Goal: Information Seeking & Learning: Compare options

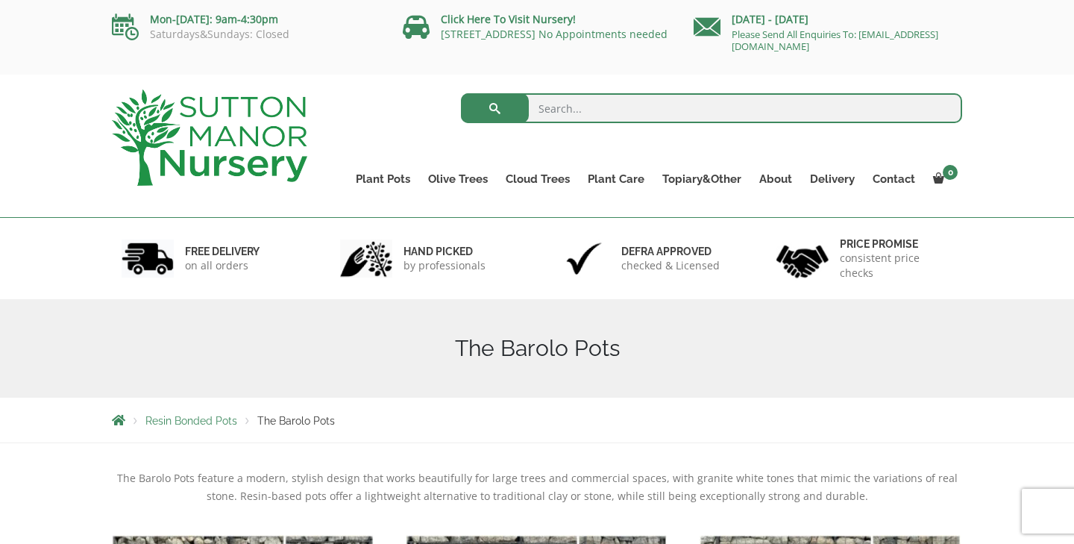
click at [224, 424] on span "Resin Bonded Pots" at bounding box center [191, 421] width 92 height 12
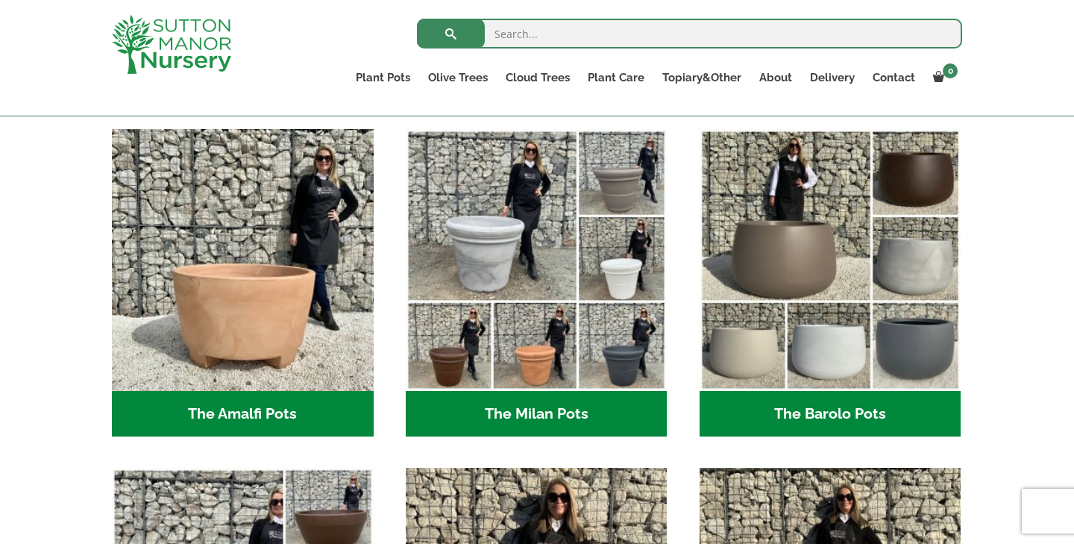
scroll to position [391, 0]
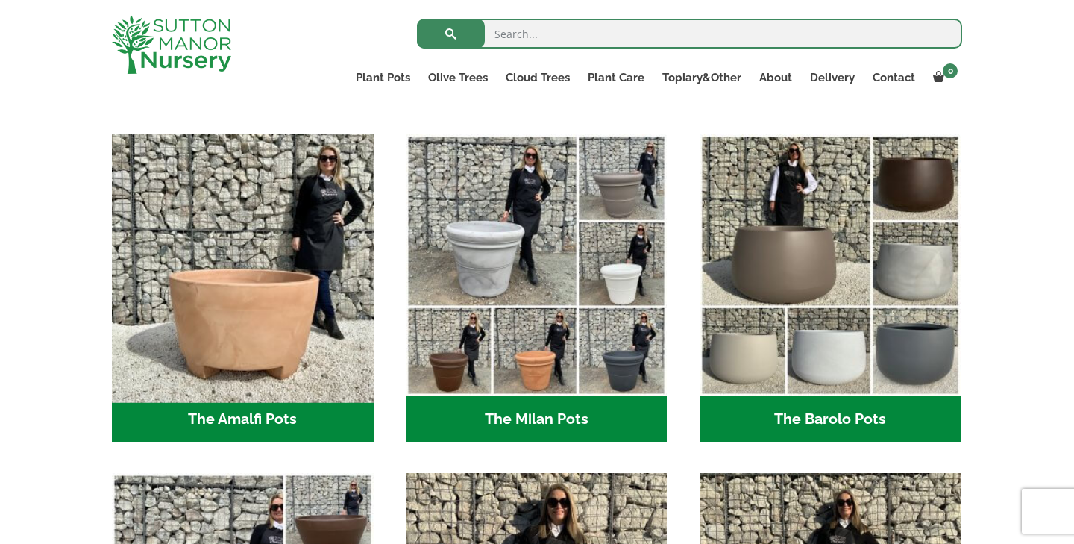
click at [251, 354] on img "Visit product category The Amalfi Pots" at bounding box center [242, 265] width 274 height 274
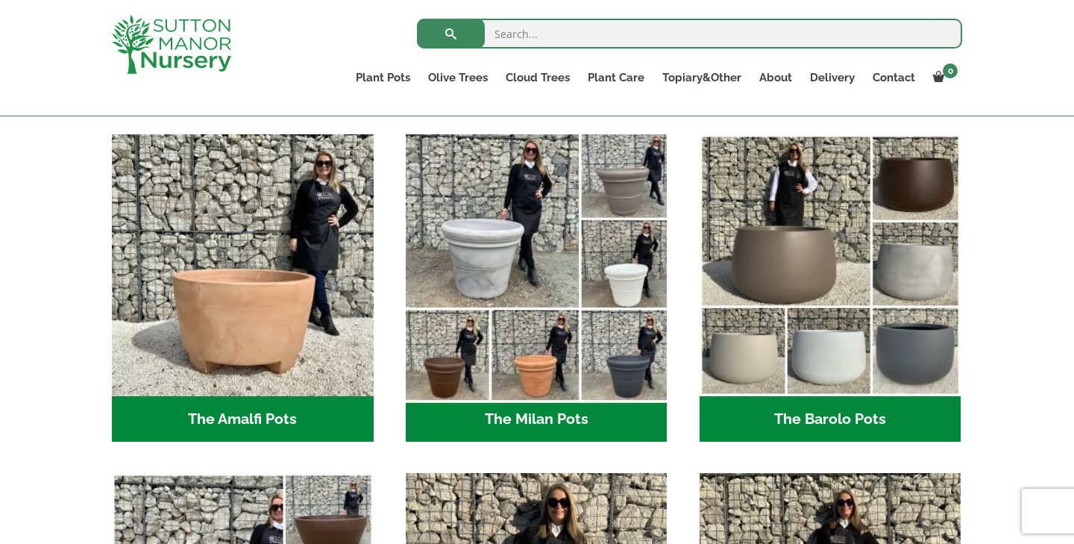
click at [538, 276] on img "Visit product category The Milan Pots" at bounding box center [536, 265] width 274 height 274
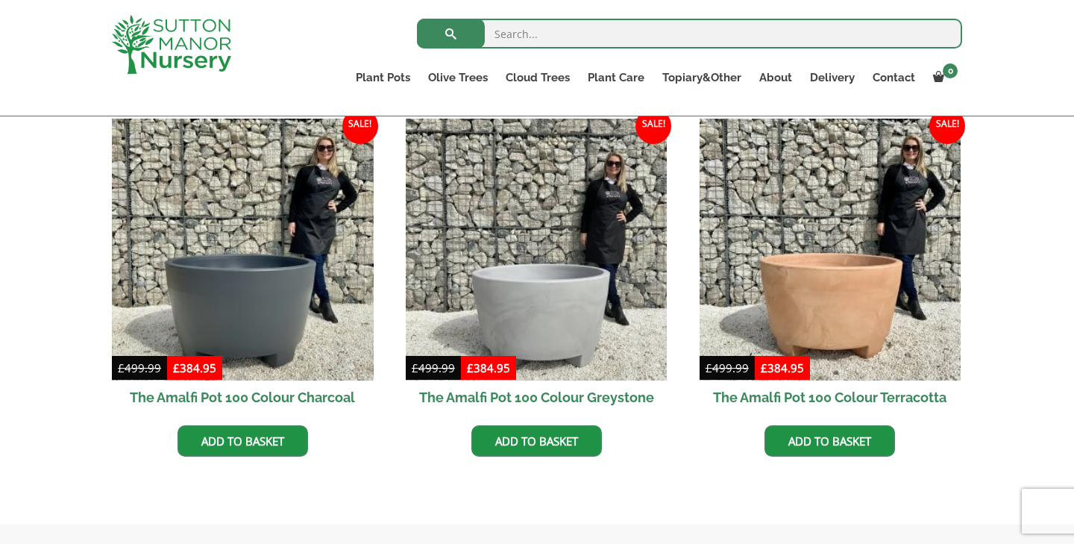
scroll to position [433, 0]
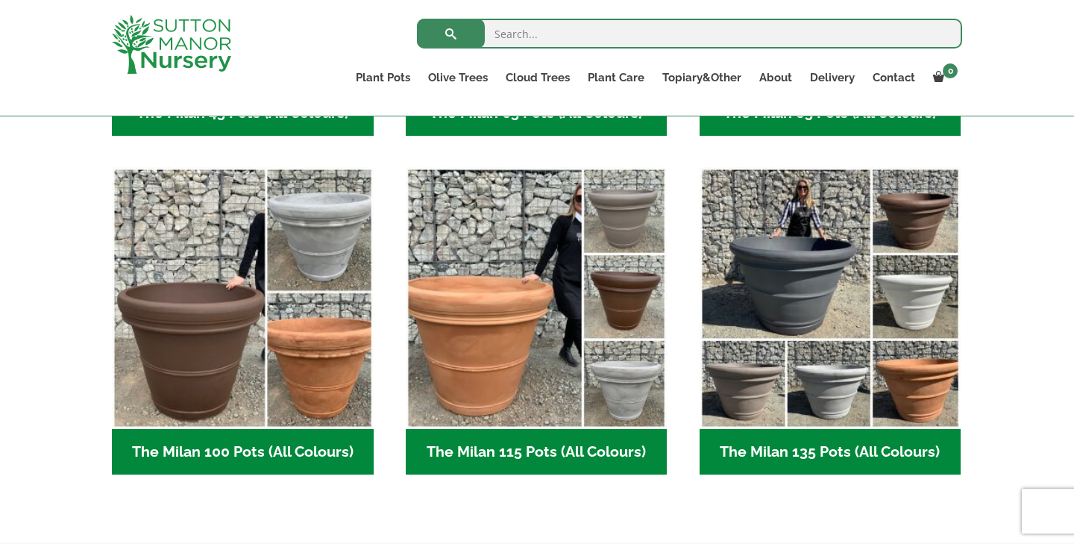
scroll to position [675, 0]
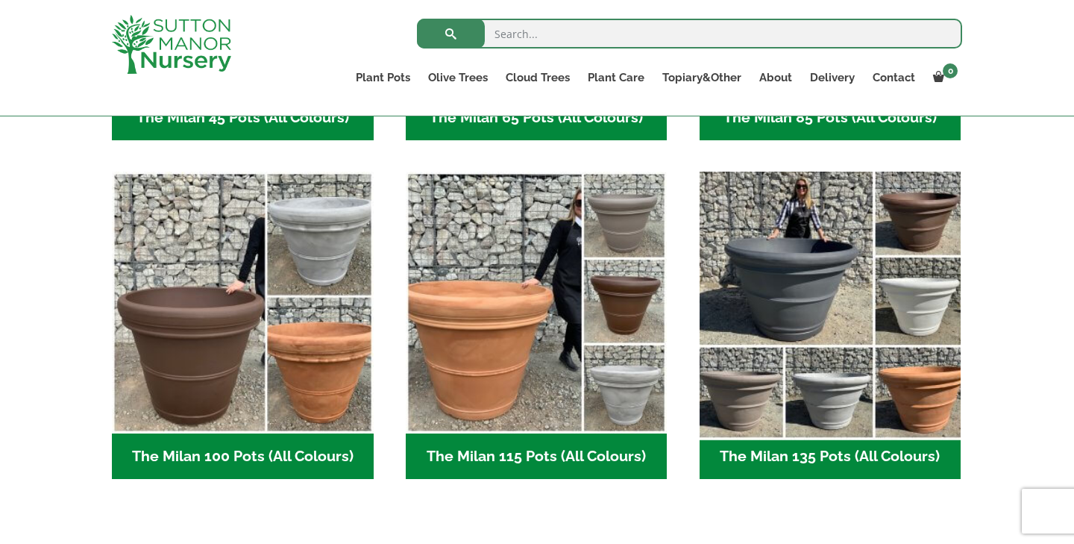
click at [802, 360] on img "Visit product category The Milan 135 Pots (All Colours)" at bounding box center [830, 303] width 274 height 274
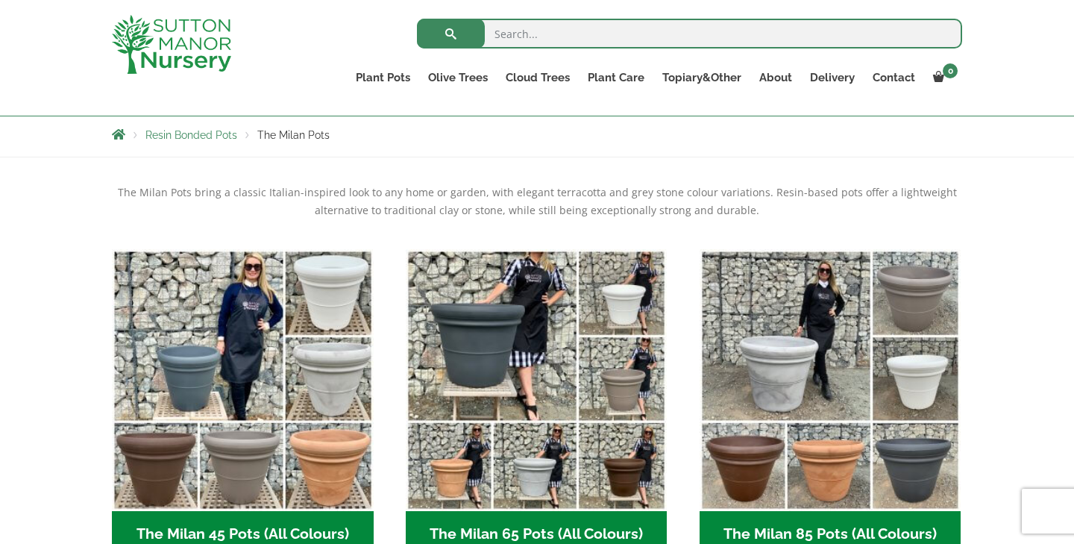
scroll to position [256, 0]
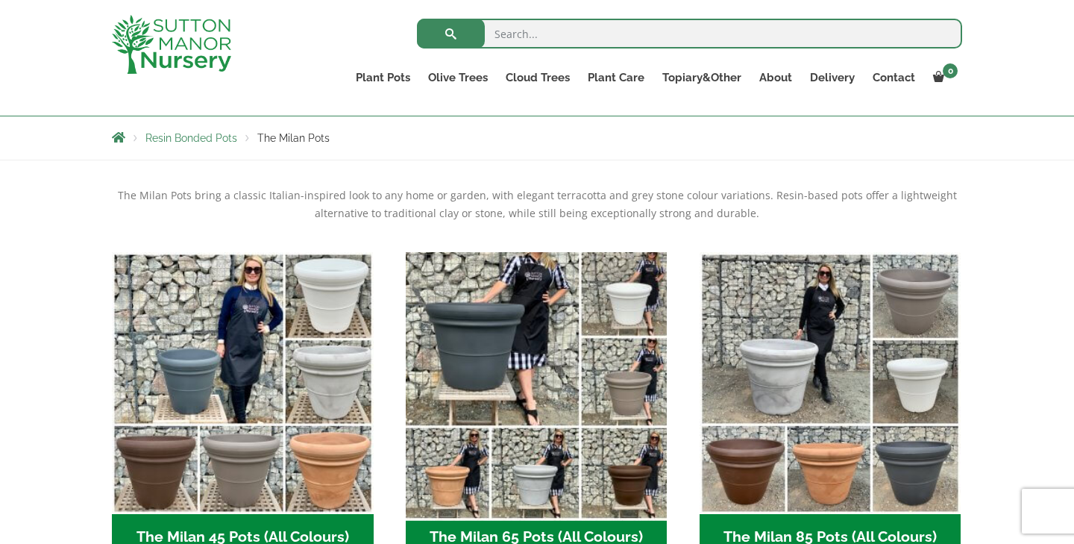
click at [506, 370] on img "Visit product category The Milan 65 Pots (All Colours)" at bounding box center [536, 382] width 274 height 274
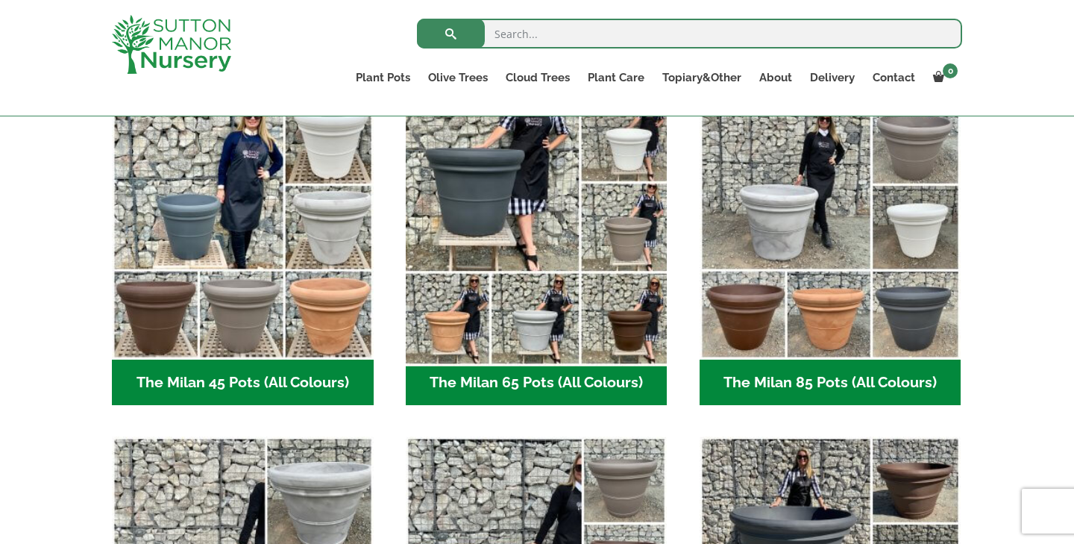
scroll to position [403, 0]
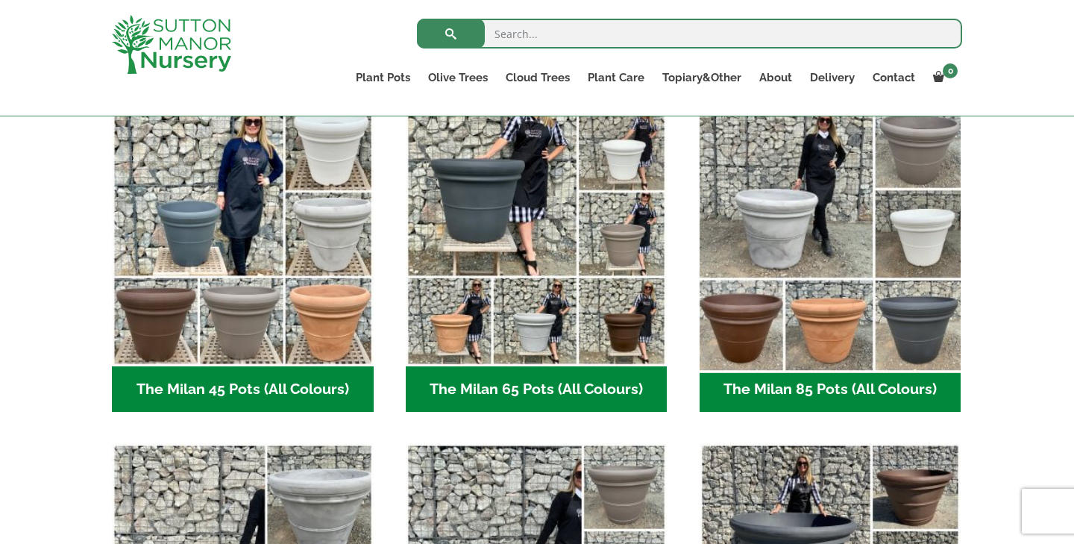
click at [791, 188] on img "Visit product category The Milan 85 Pots (All Colours)" at bounding box center [830, 235] width 274 height 274
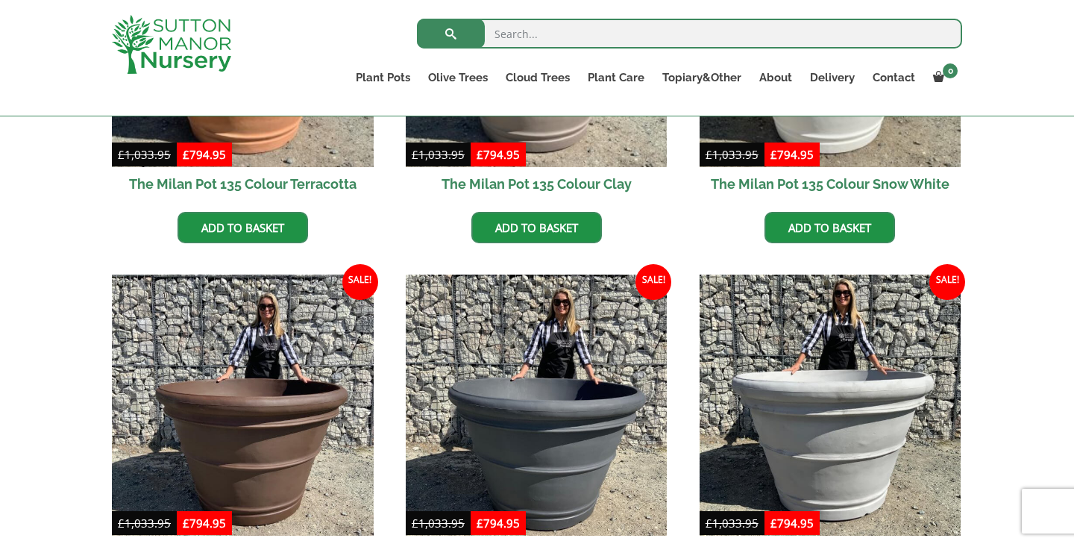
scroll to position [582, 0]
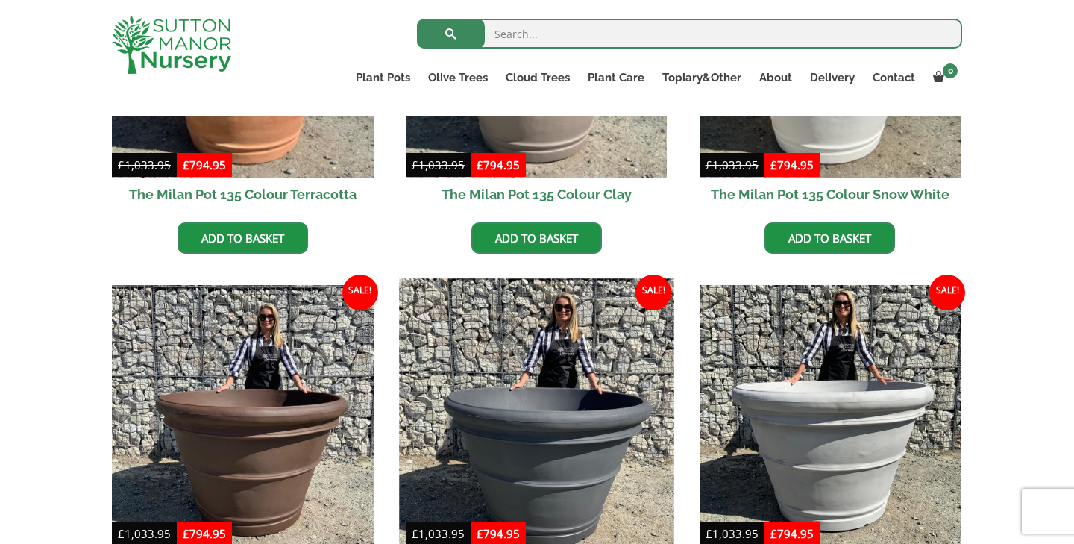
click at [450, 401] on img at bounding box center [536, 415] width 274 height 274
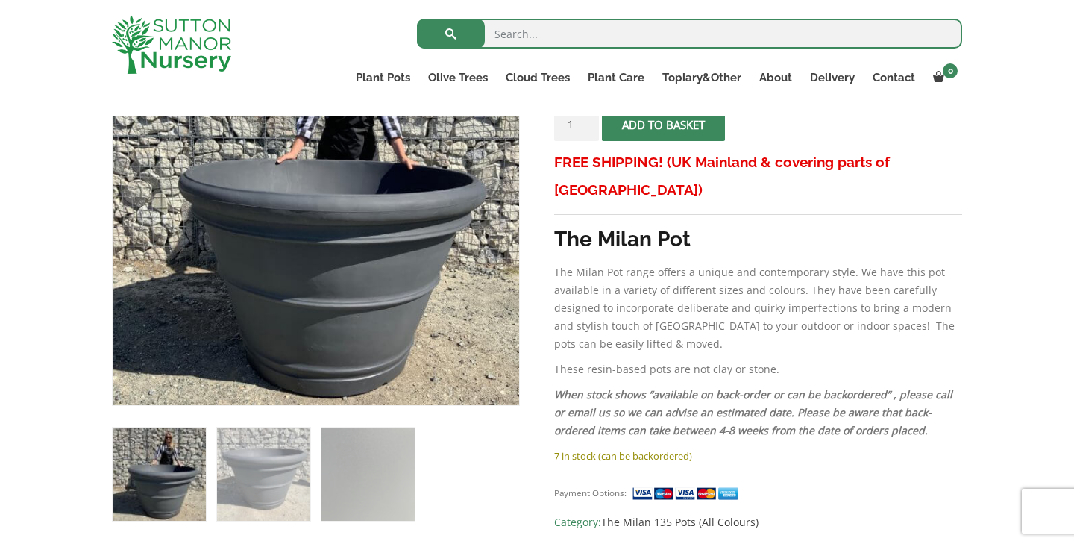
scroll to position [386, 0]
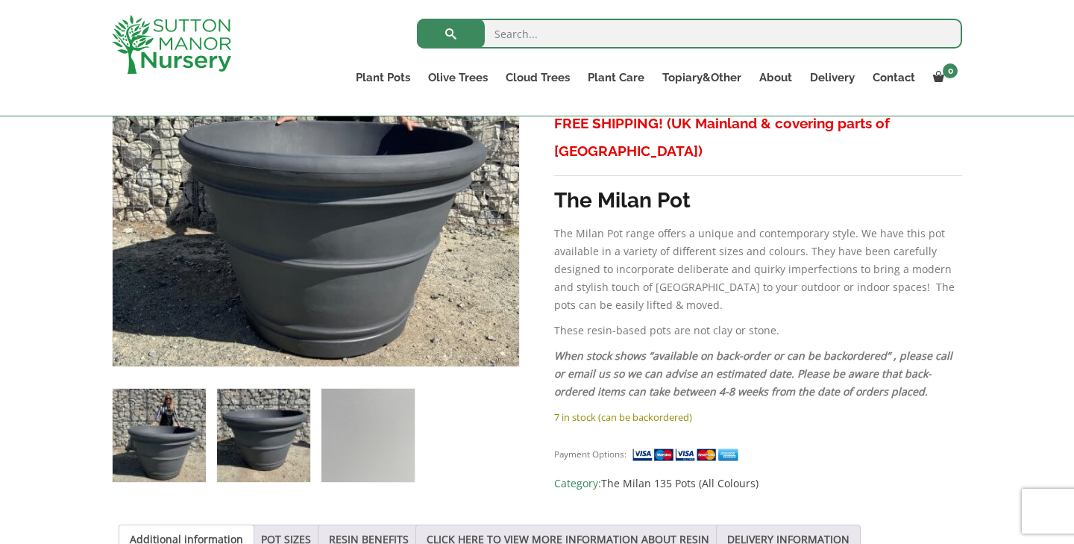
click at [292, 412] on img at bounding box center [263, 435] width 93 height 93
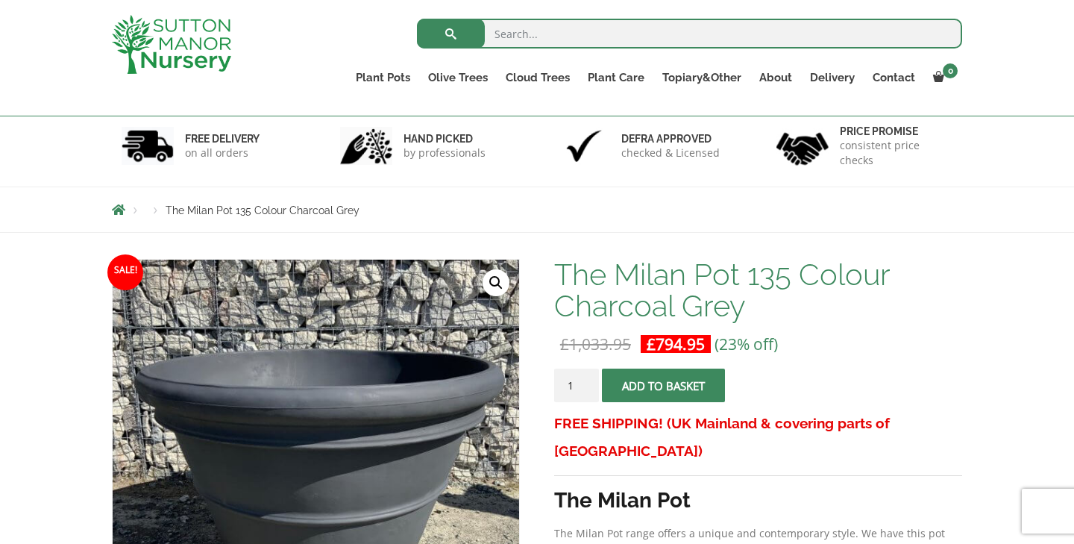
scroll to position [67, 0]
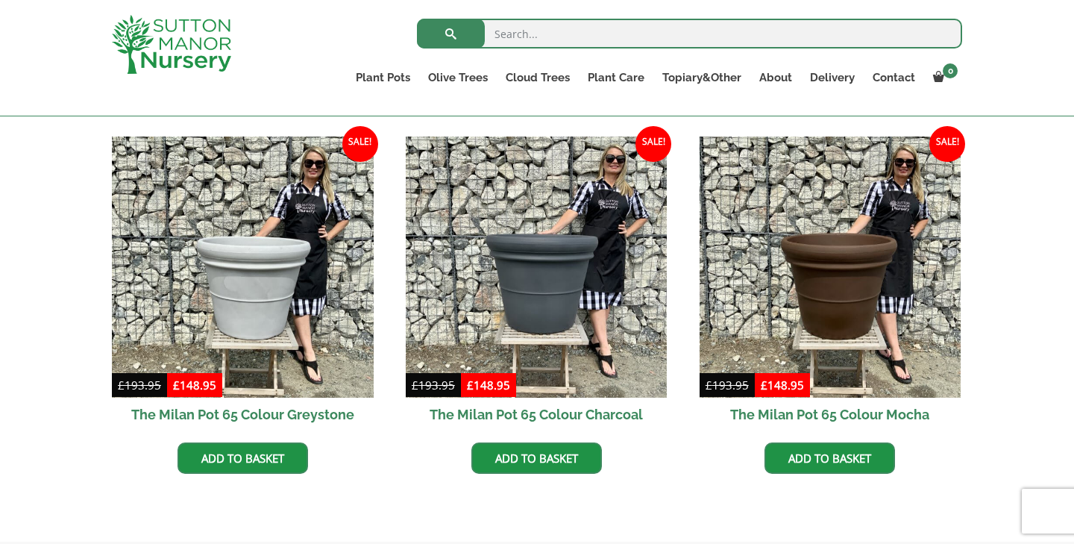
scroll to position [798, 0]
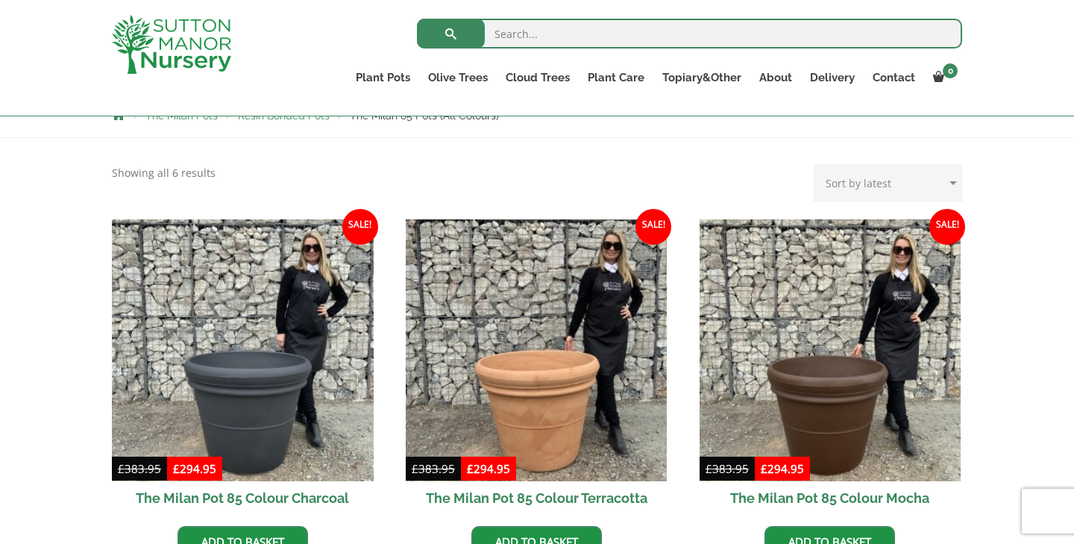
scroll to position [277, 0]
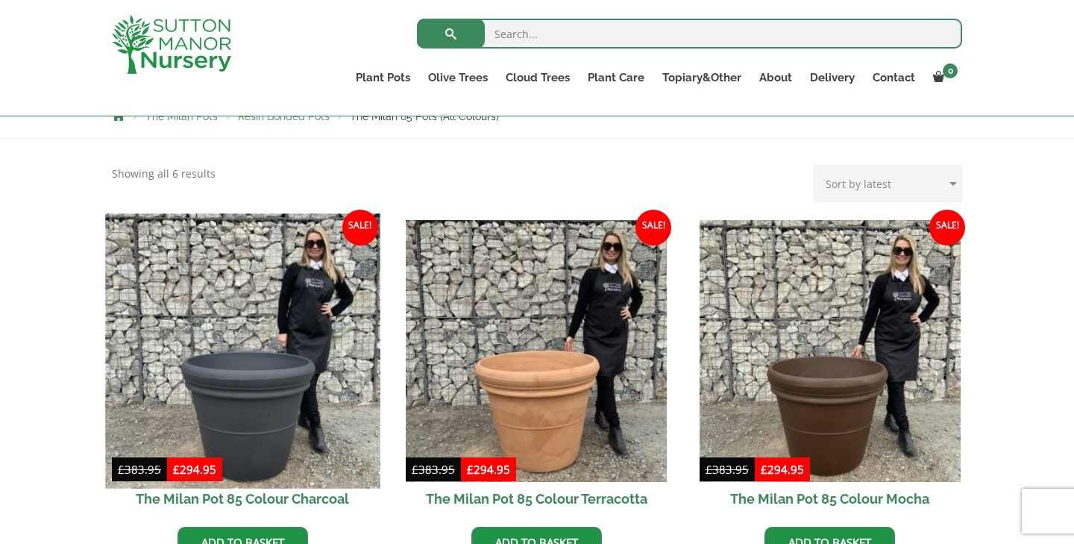
click at [279, 307] on img at bounding box center [242, 350] width 274 height 274
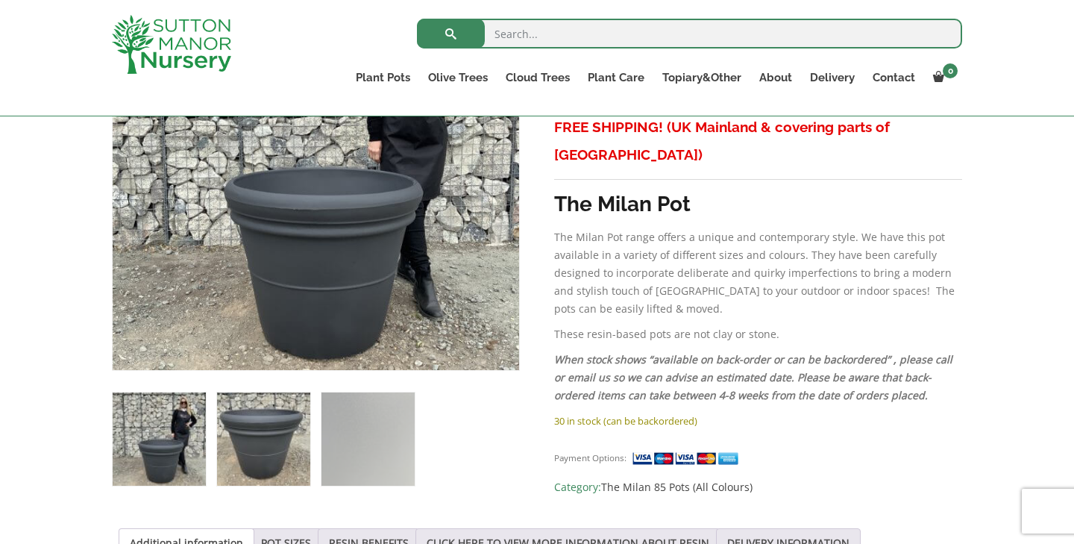
scroll to position [427, 0]
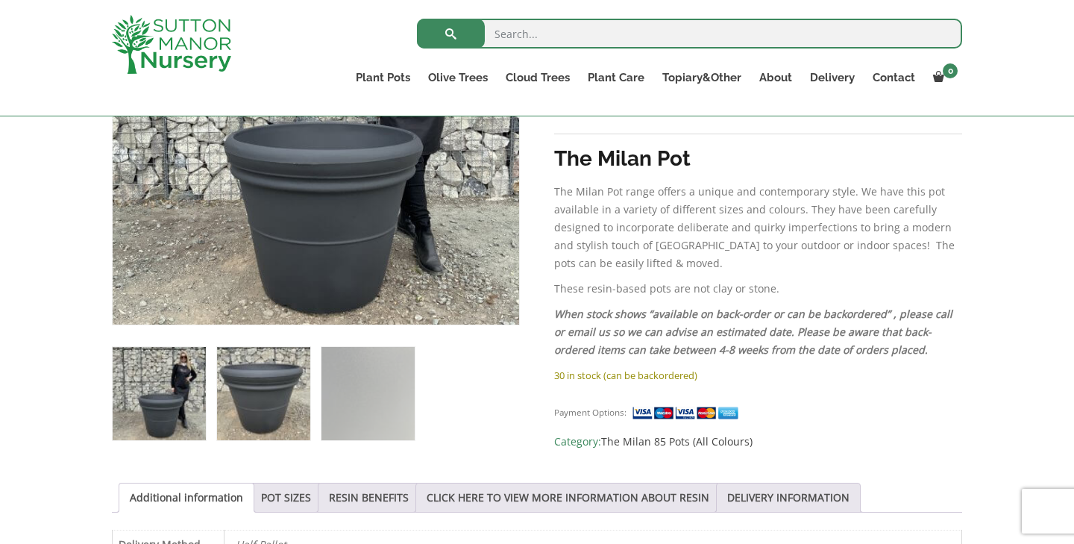
click at [230, 412] on img at bounding box center [263, 393] width 93 height 93
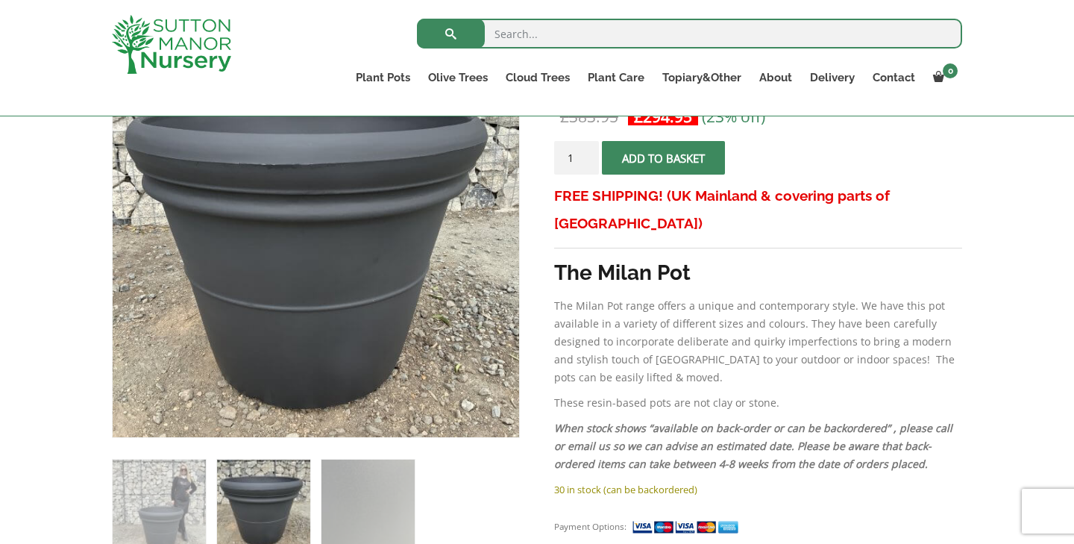
scroll to position [314, 0]
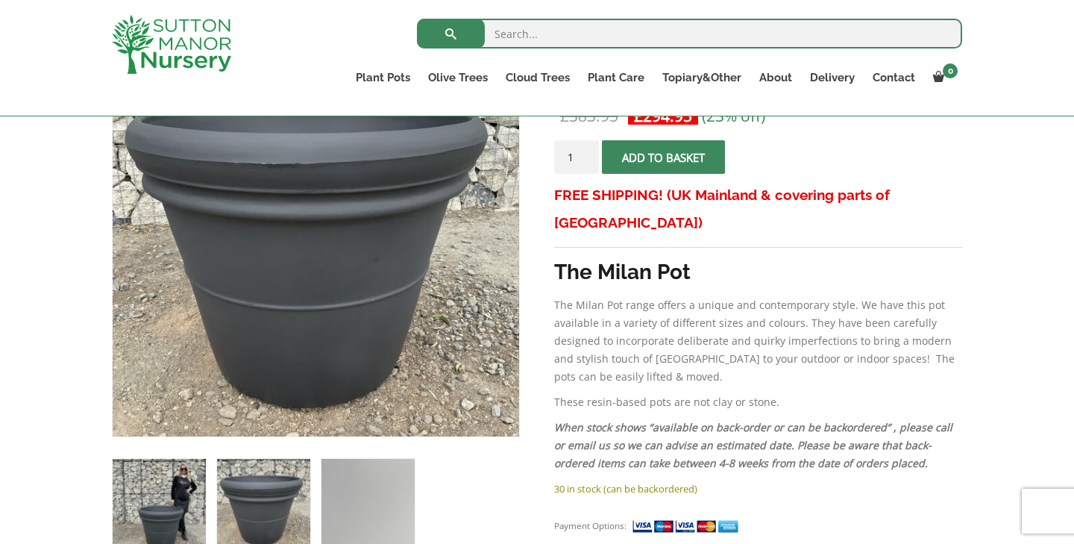
click at [159, 488] on img at bounding box center [159, 505] width 93 height 93
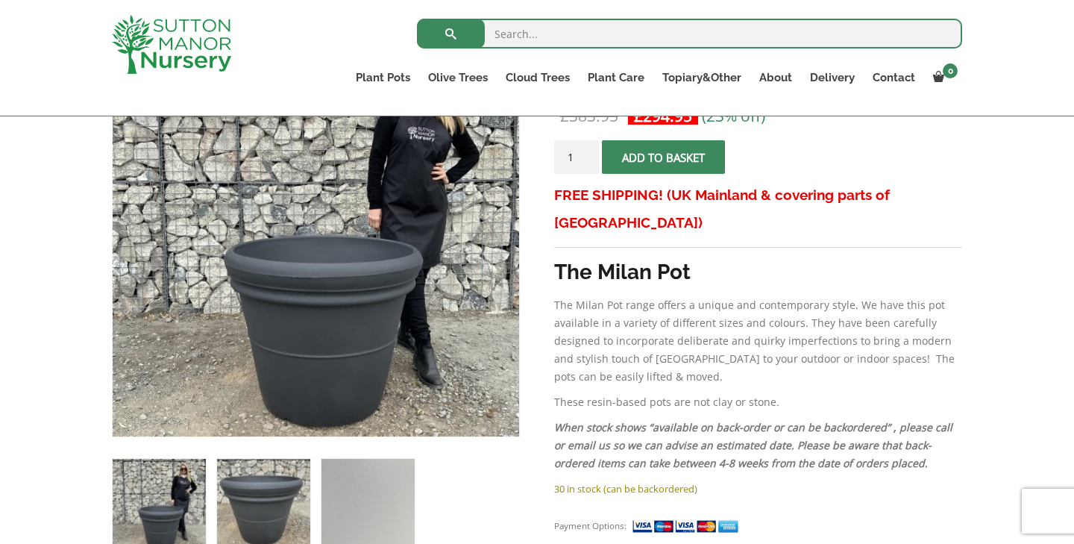
click at [280, 494] on img at bounding box center [263, 505] width 93 height 93
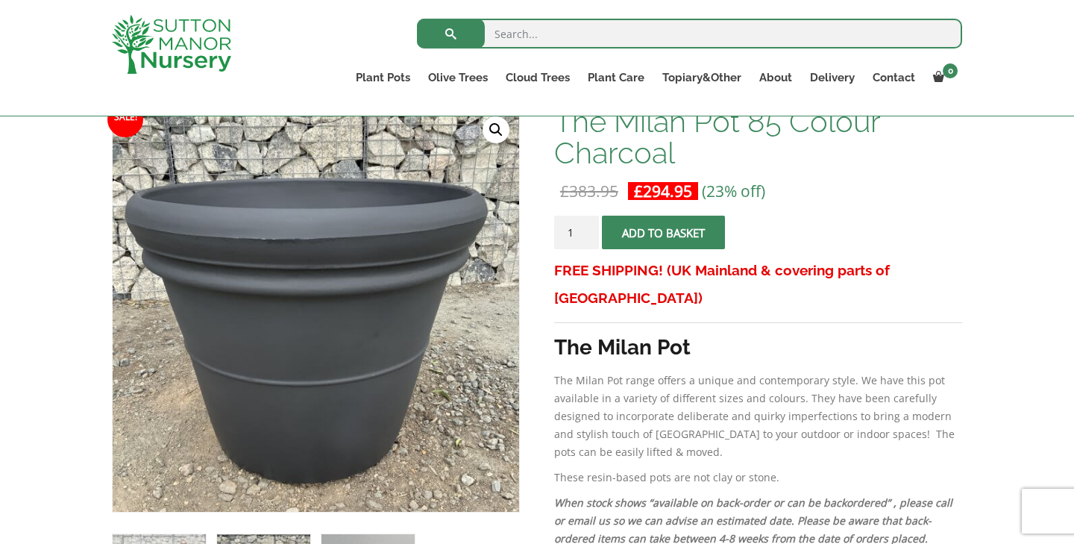
scroll to position [228, 0]
